Goal: Information Seeking & Learning: Learn about a topic

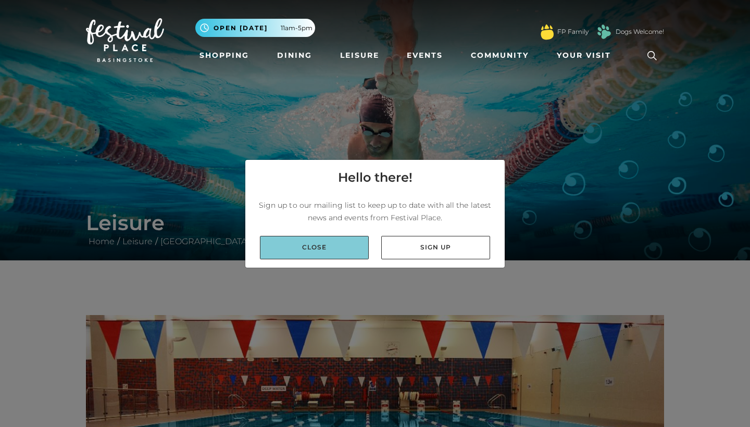
click at [353, 237] on link "Close" at bounding box center [314, 247] width 109 height 23
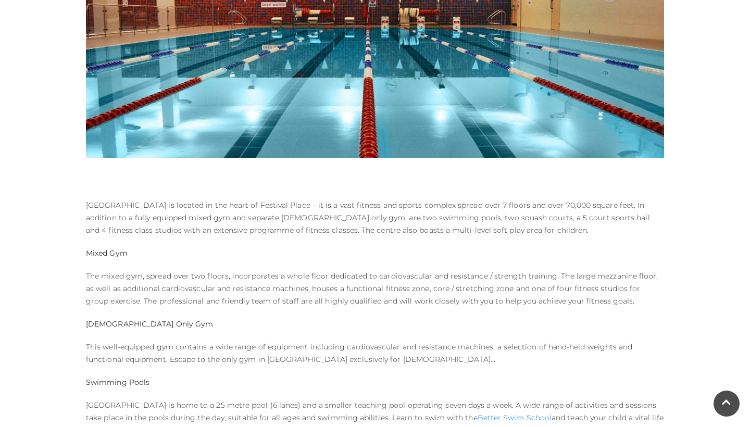
scroll to position [390, 0]
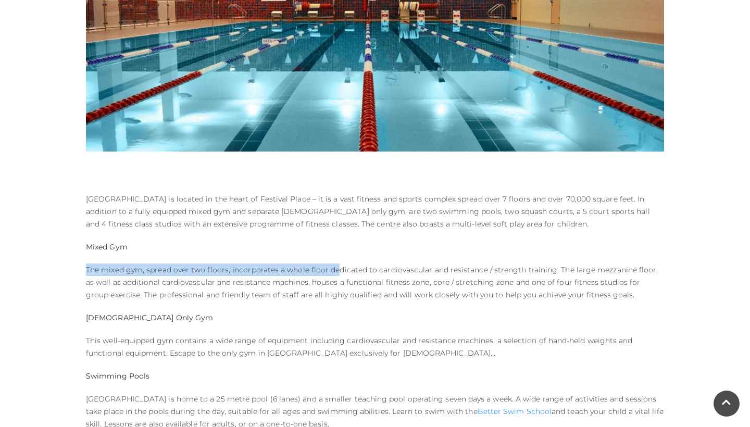
drag, startPoint x: 333, startPoint y: 267, endPoint x: 540, endPoint y: 261, distance: 206.8
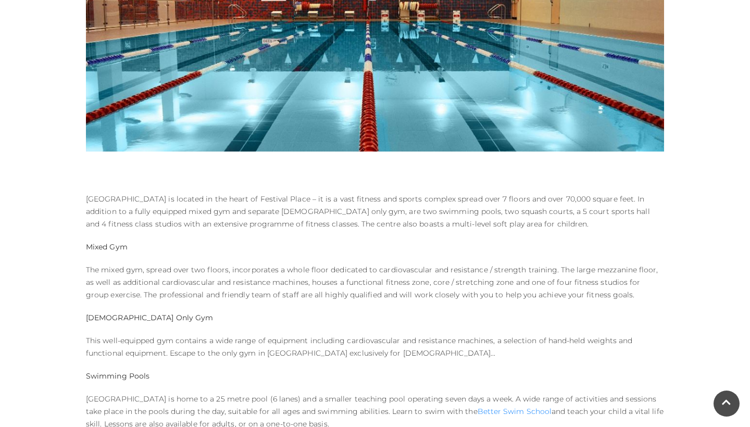
click at [588, 281] on p "The mixed gym, spread over two floors, incorporates a whole floor dedicated to …" at bounding box center [375, 281] width 578 height 37
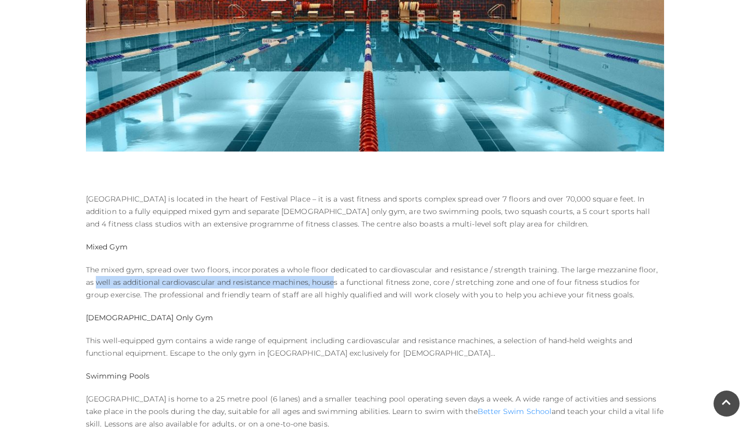
drag, startPoint x: 86, startPoint y: 280, endPoint x: 320, endPoint y: 281, distance: 233.8
click at [320, 281] on p "The mixed gym, spread over two floors, incorporates a whole floor dedicated to …" at bounding box center [375, 281] width 578 height 37
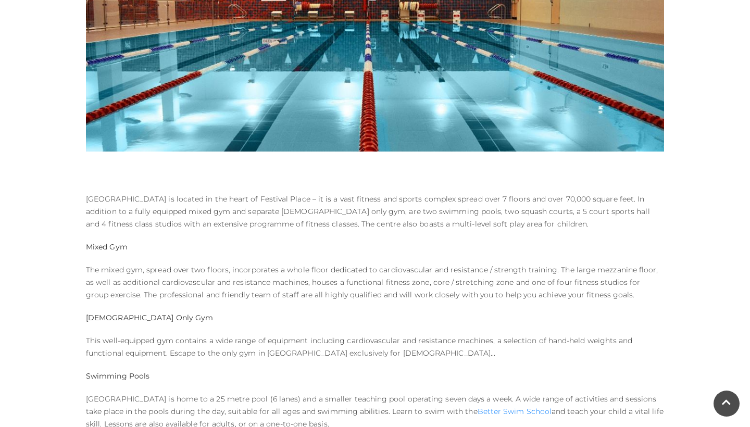
click at [526, 292] on p "The mixed gym, spread over two floors, incorporates a whole floor dedicated to …" at bounding box center [375, 281] width 578 height 37
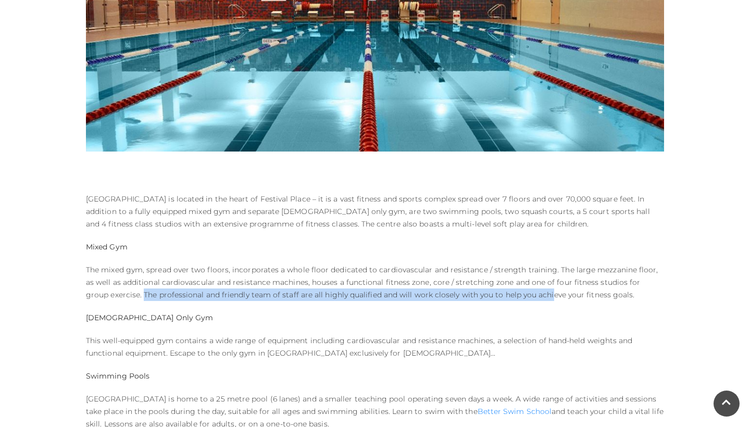
drag, startPoint x: 120, startPoint y: 294, endPoint x: 523, endPoint y: 295, distance: 403.5
click at [523, 295] on p "The mixed gym, spread over two floors, incorporates a whole floor dedicated to …" at bounding box center [375, 281] width 578 height 37
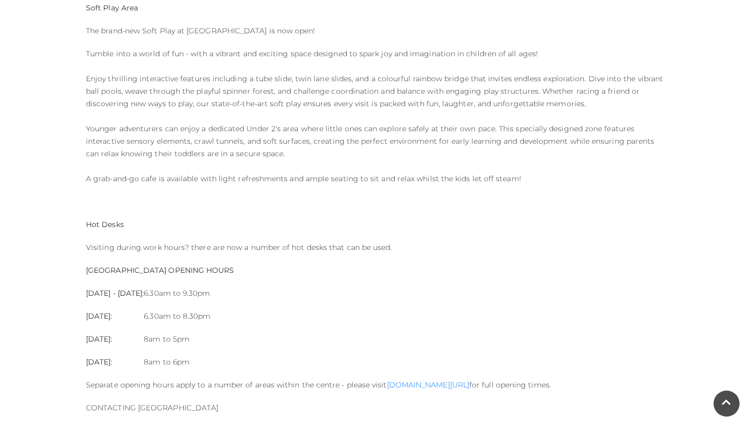
scroll to position [934, 0]
drag, startPoint x: 216, startPoint y: 245, endPoint x: 390, endPoint y: 247, distance: 174.4
click at [390, 247] on p "Visiting during work hours? there are now a number of hot desks that can be use…" at bounding box center [375, 246] width 578 height 12
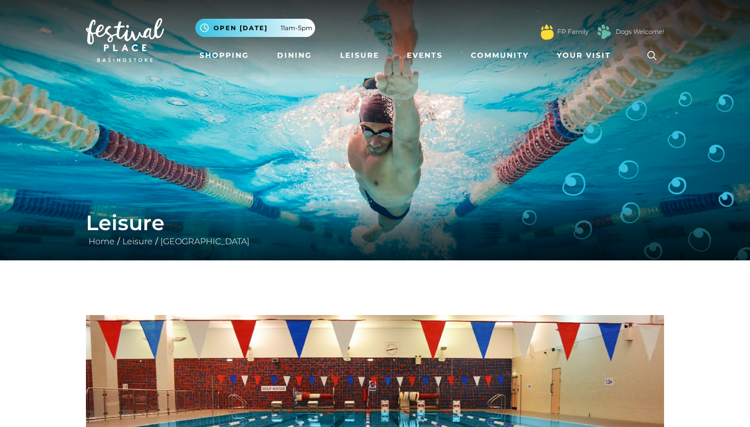
scroll to position [0, 0]
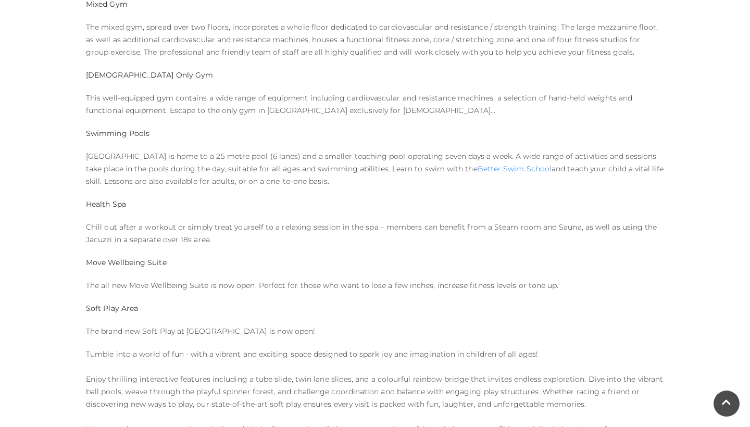
scroll to position [634, 0]
